Goal: Information Seeking & Learning: Learn about a topic

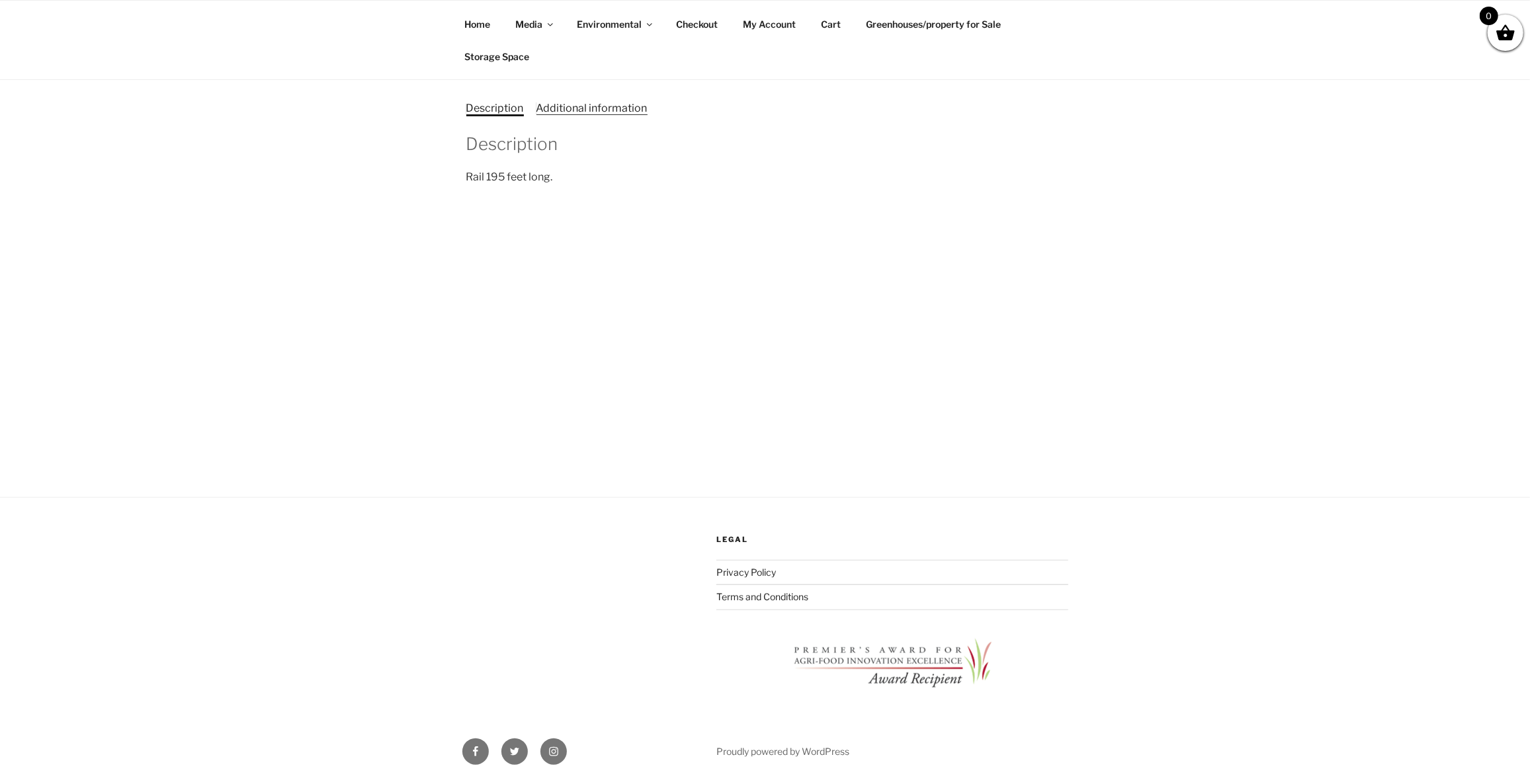
scroll to position [541, 0]
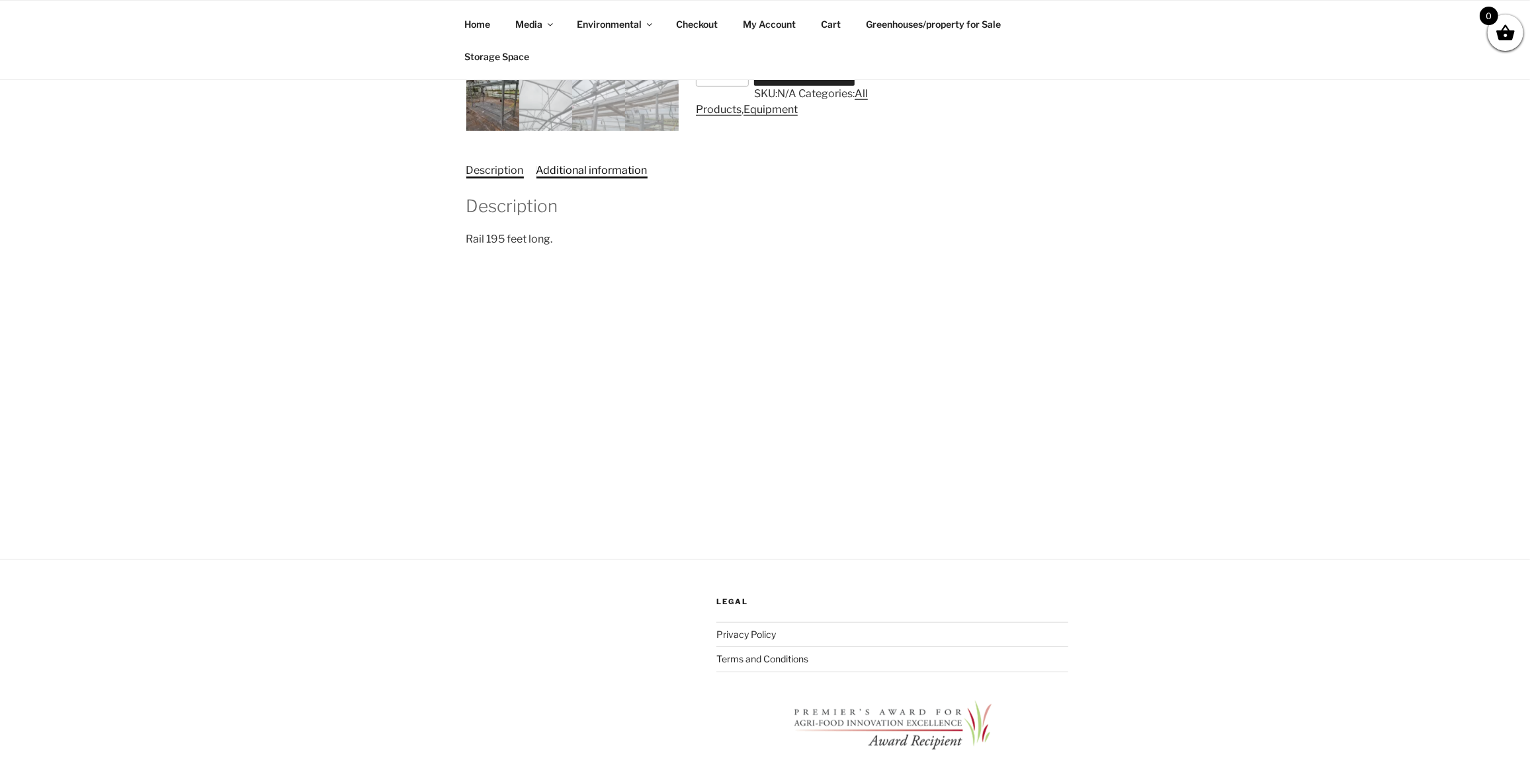
click at [635, 177] on link "Additional information" at bounding box center [592, 170] width 111 height 13
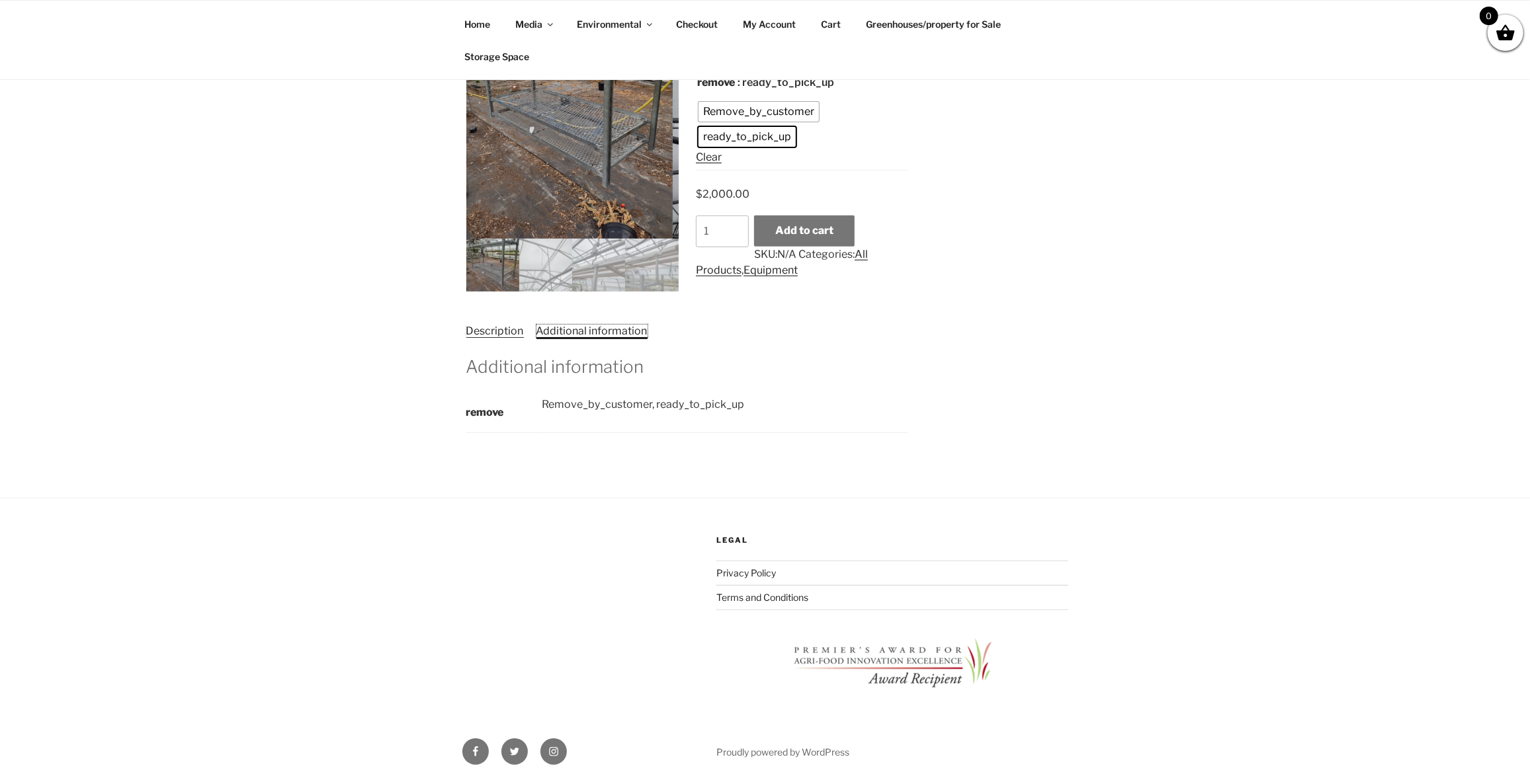
scroll to position [340, 0]
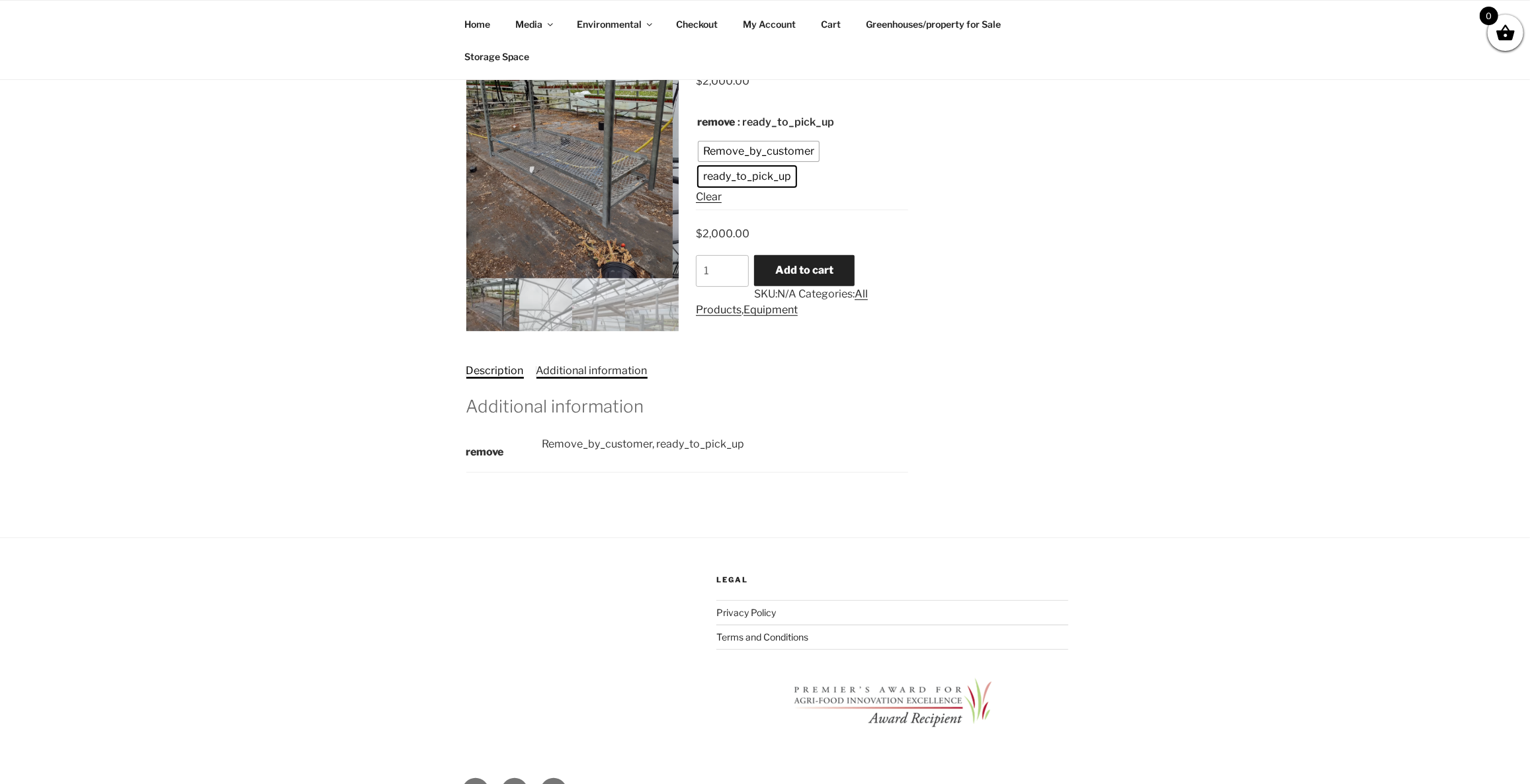
click at [524, 377] on link "Description" at bounding box center [494, 370] width 57 height 13
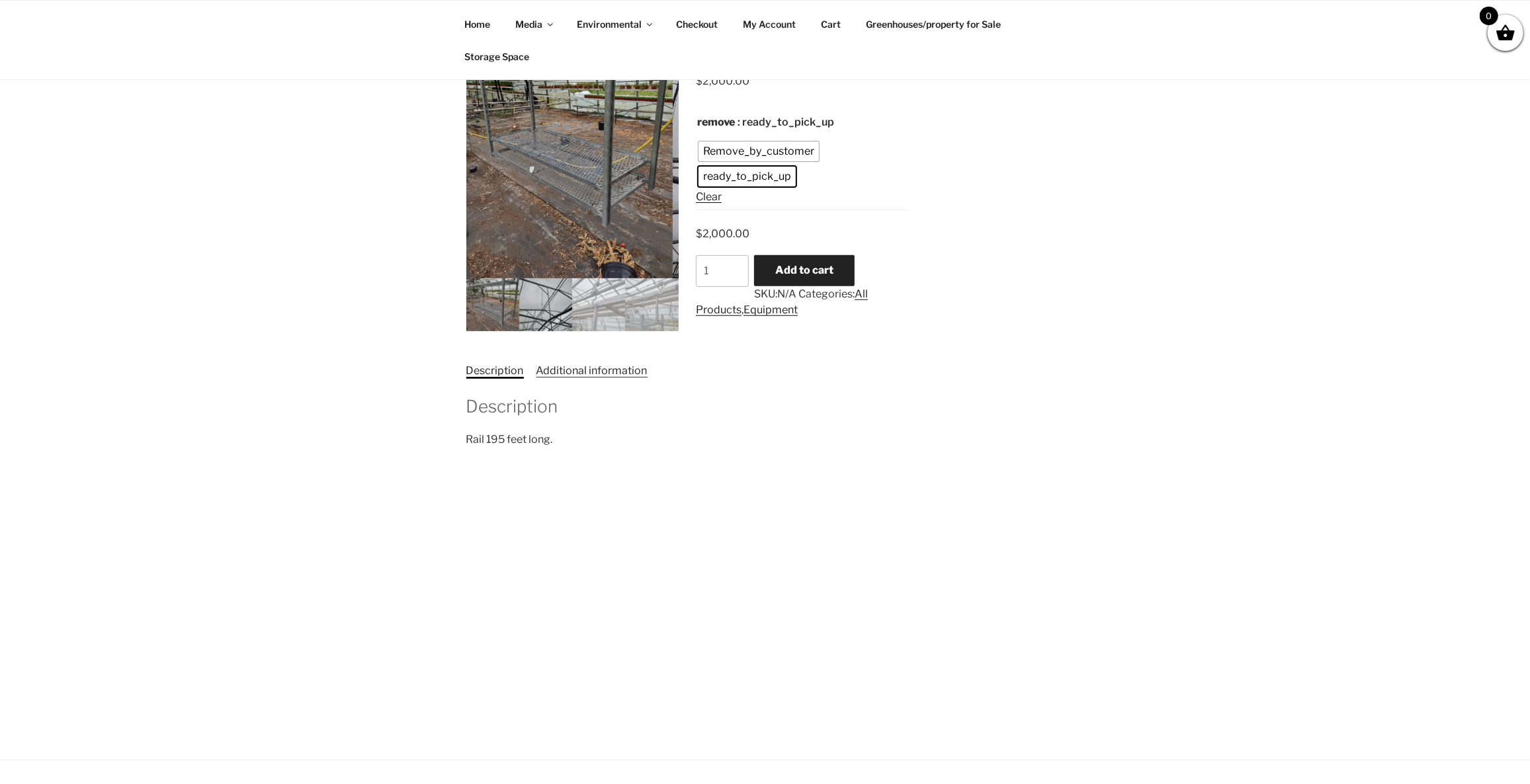
click at [559, 332] on img at bounding box center [546, 305] width 53 height 53
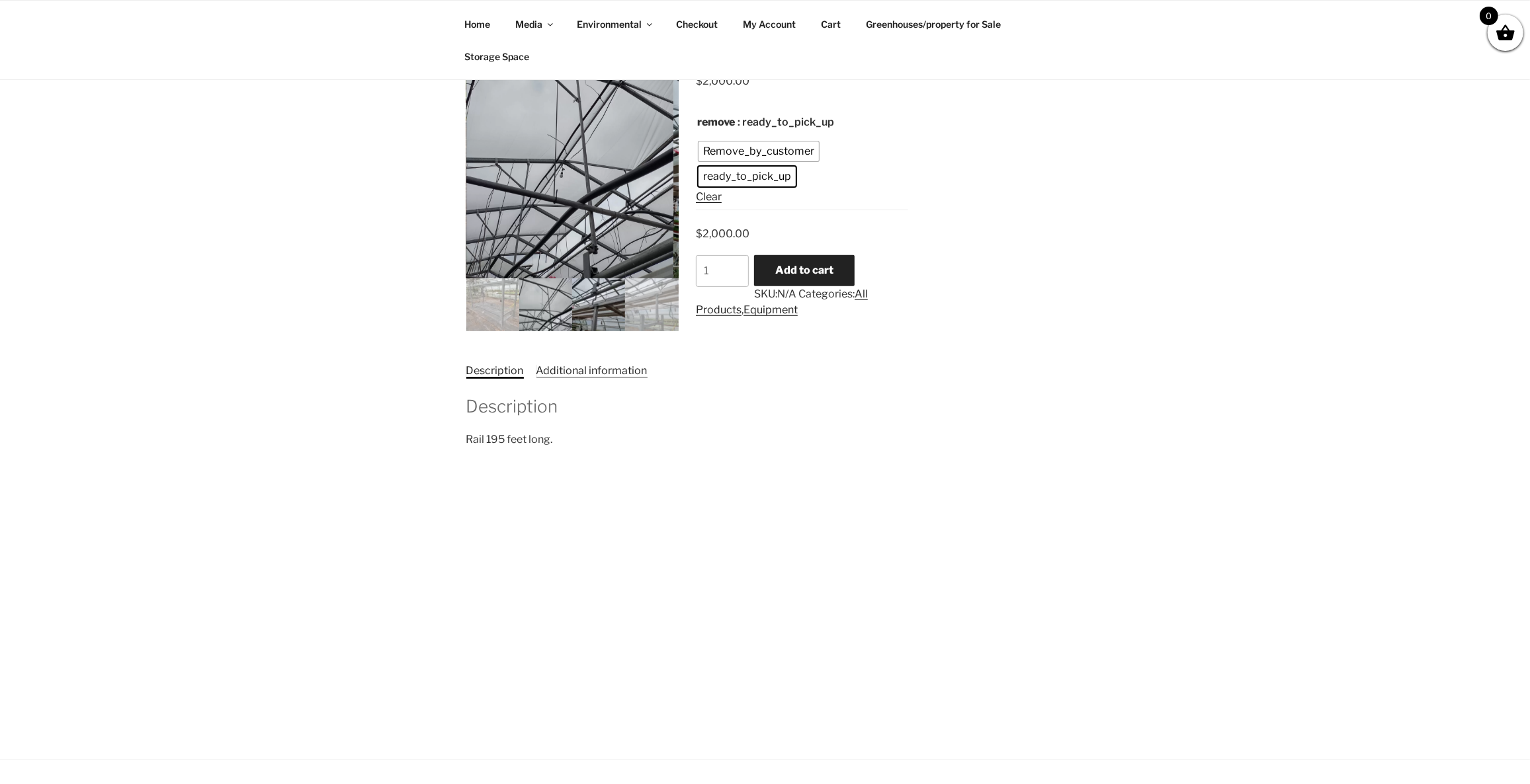
click at [595, 332] on img at bounding box center [599, 305] width 53 height 53
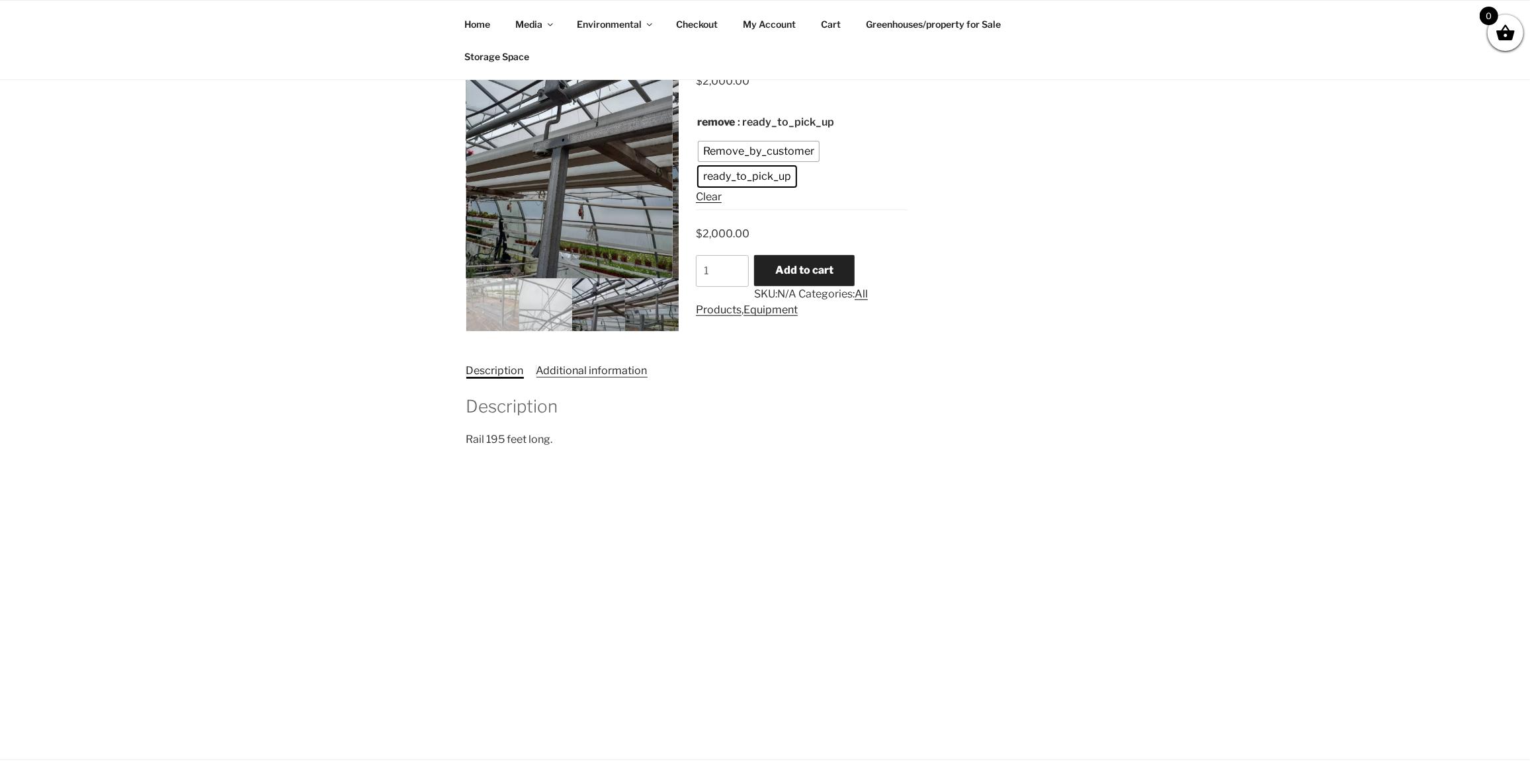
click at [659, 332] on img at bounding box center [652, 305] width 53 height 53
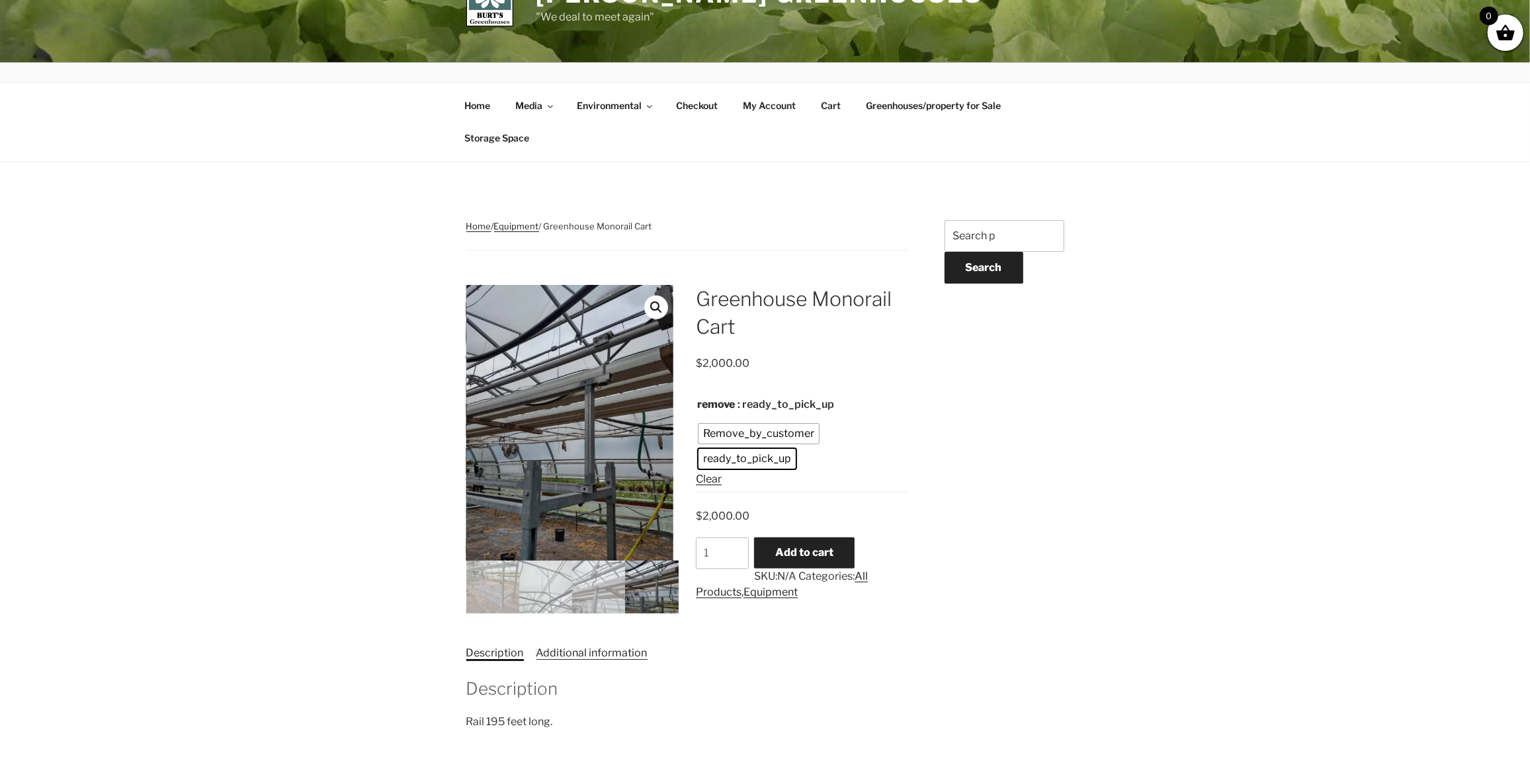
scroll to position [0, 0]
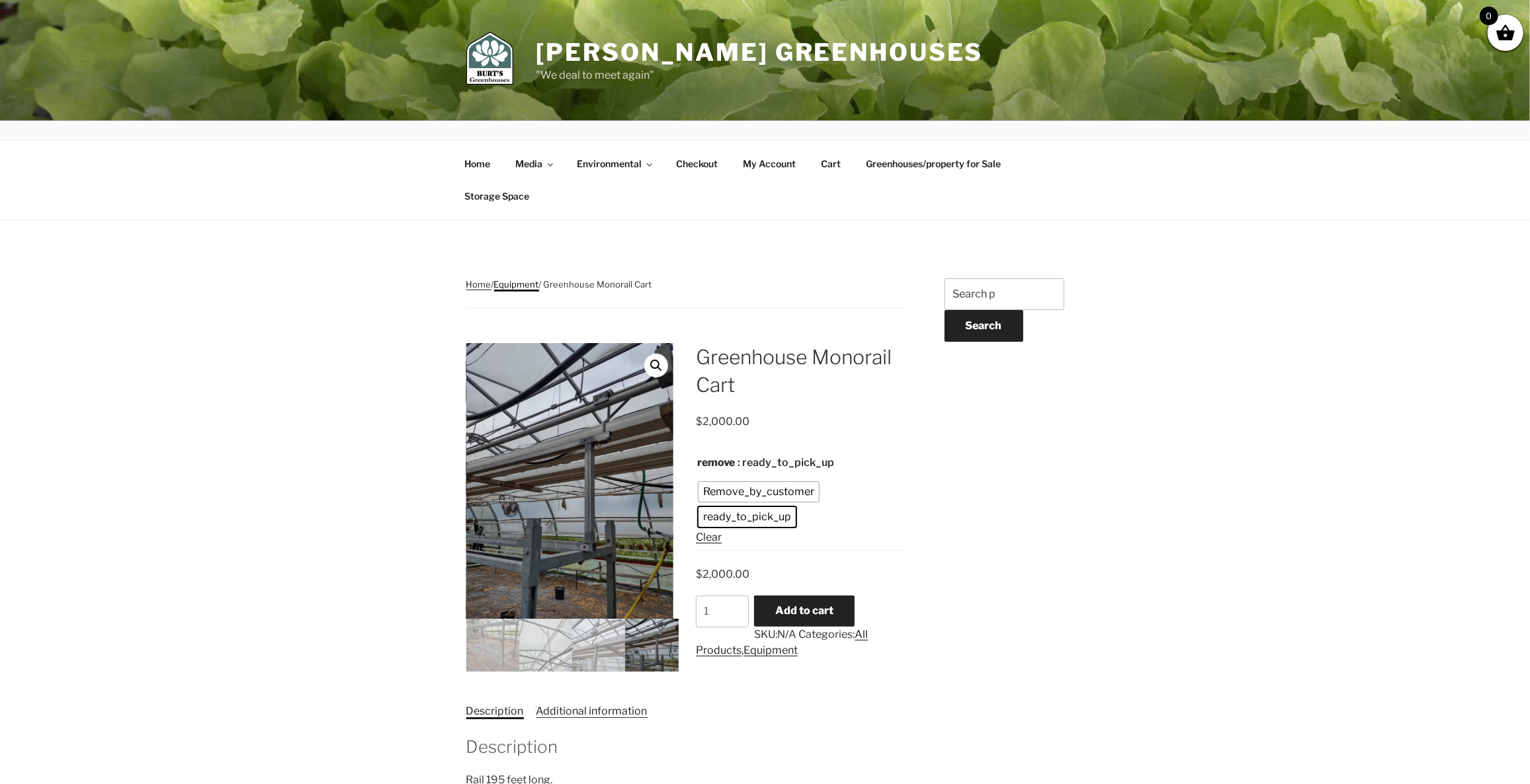
click at [539, 290] on link "Equipment" at bounding box center [517, 284] width 45 height 10
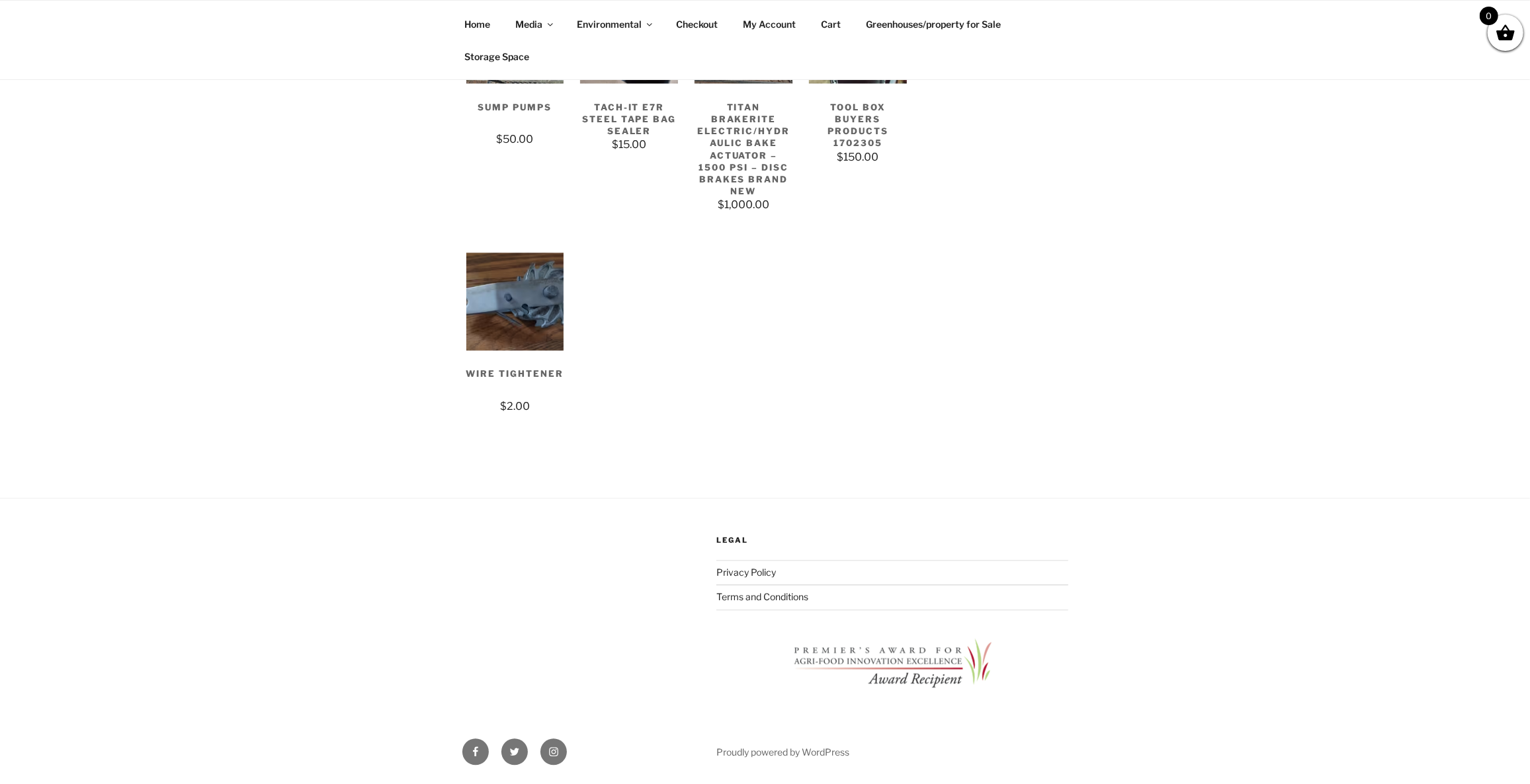
scroll to position [2765, 0]
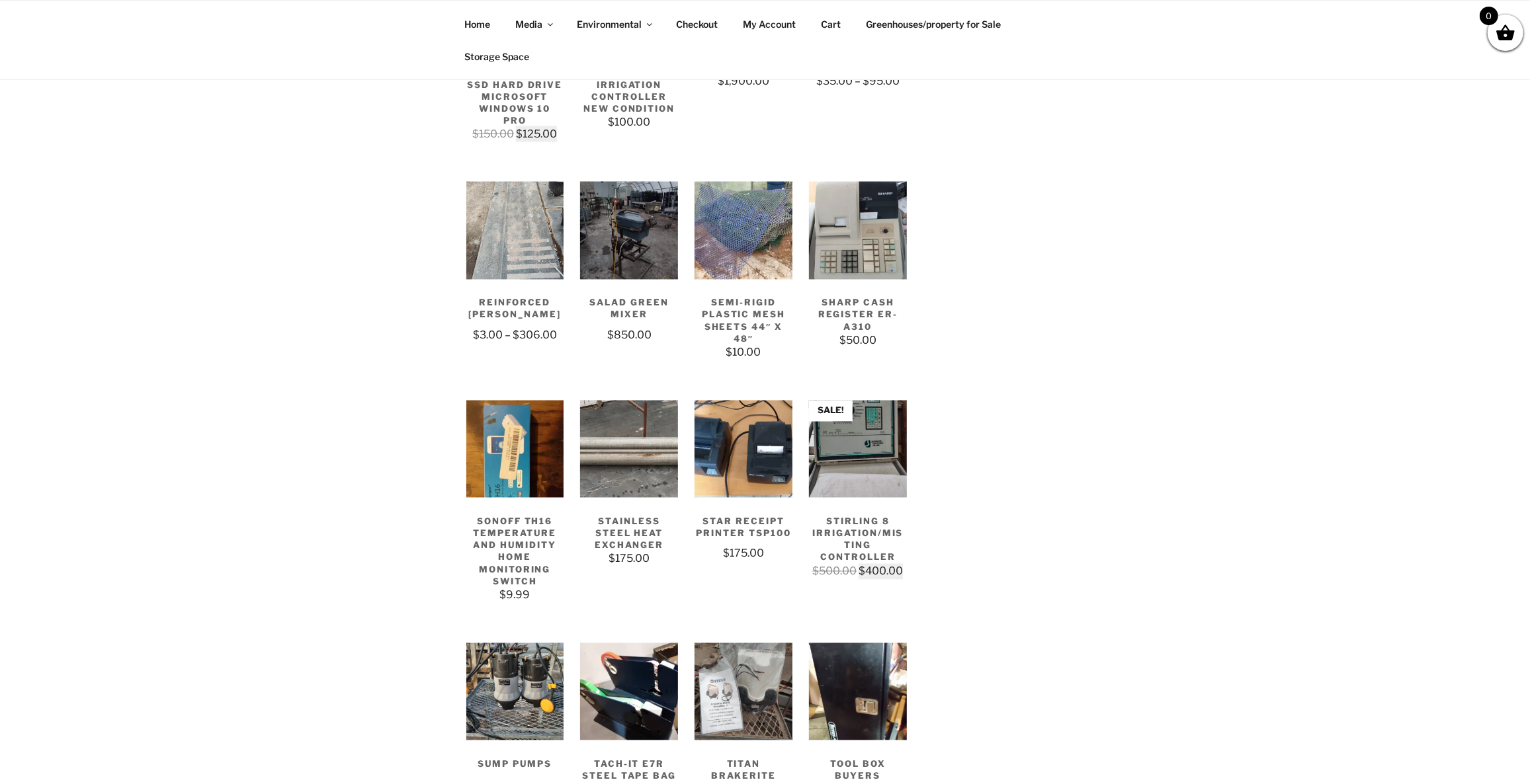
scroll to position [1884, 0]
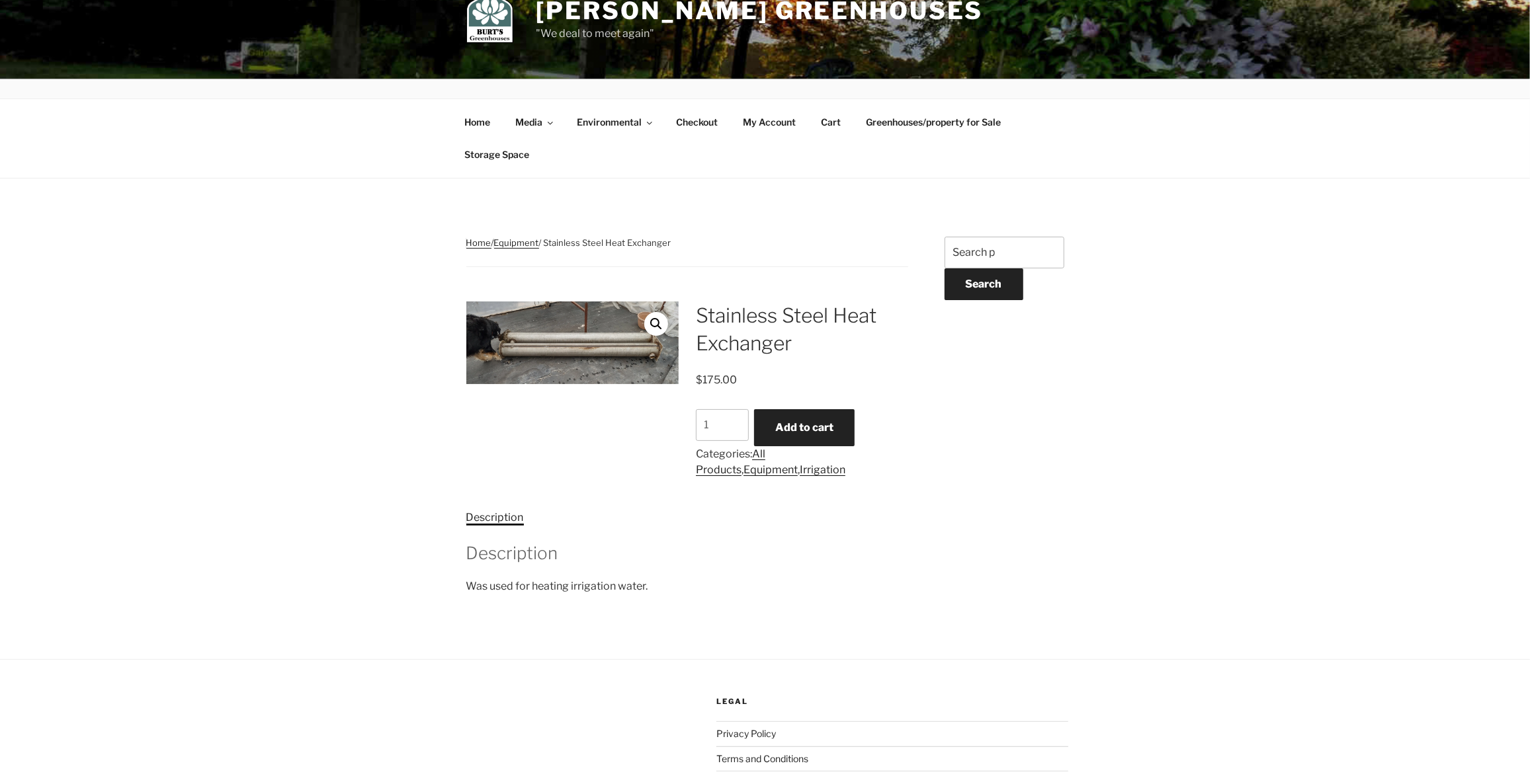
scroll to position [60, 0]
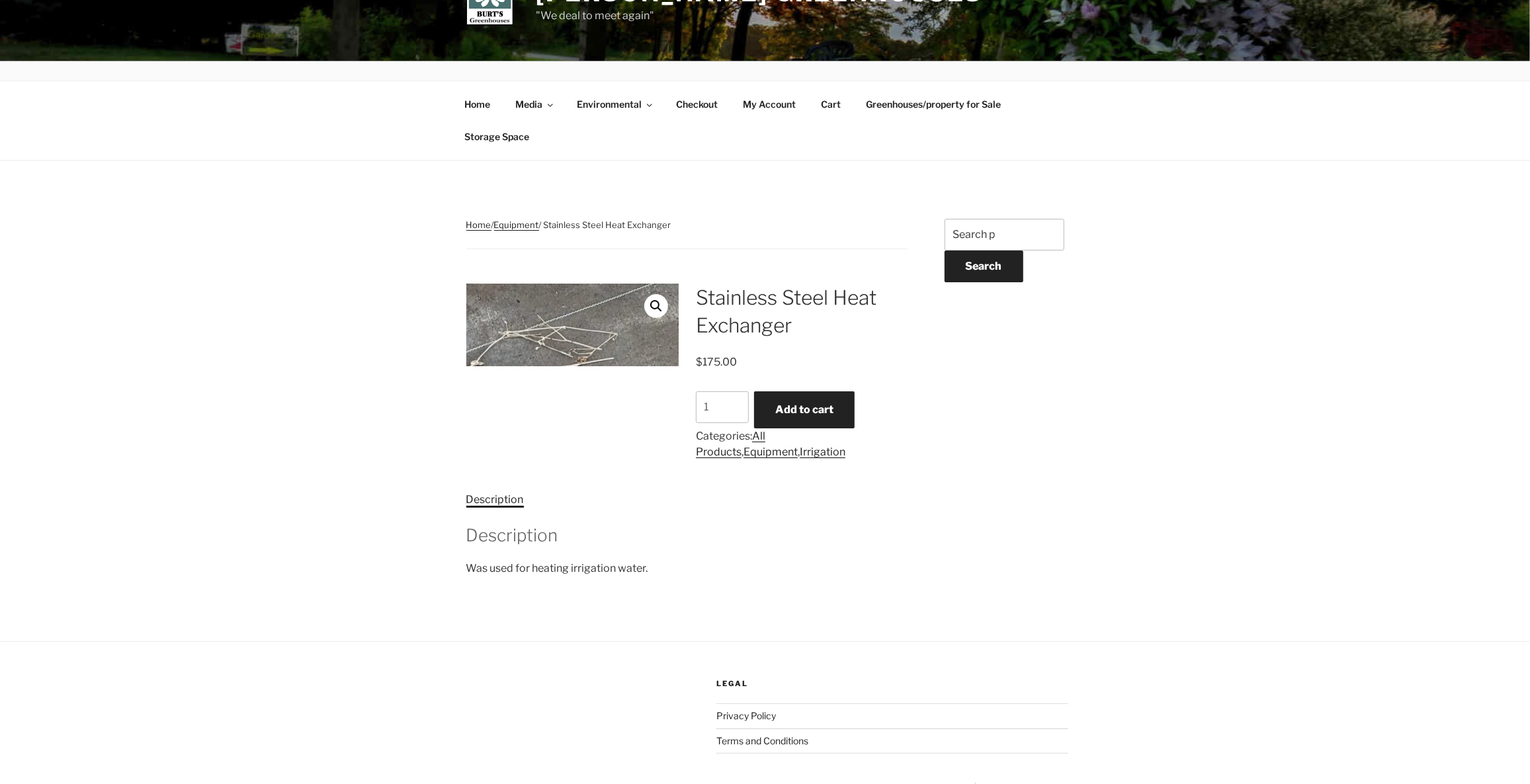
click at [566, 400] on img at bounding box center [650, 112] width 1693 height 658
